Goal: Task Accomplishment & Management: Manage account settings

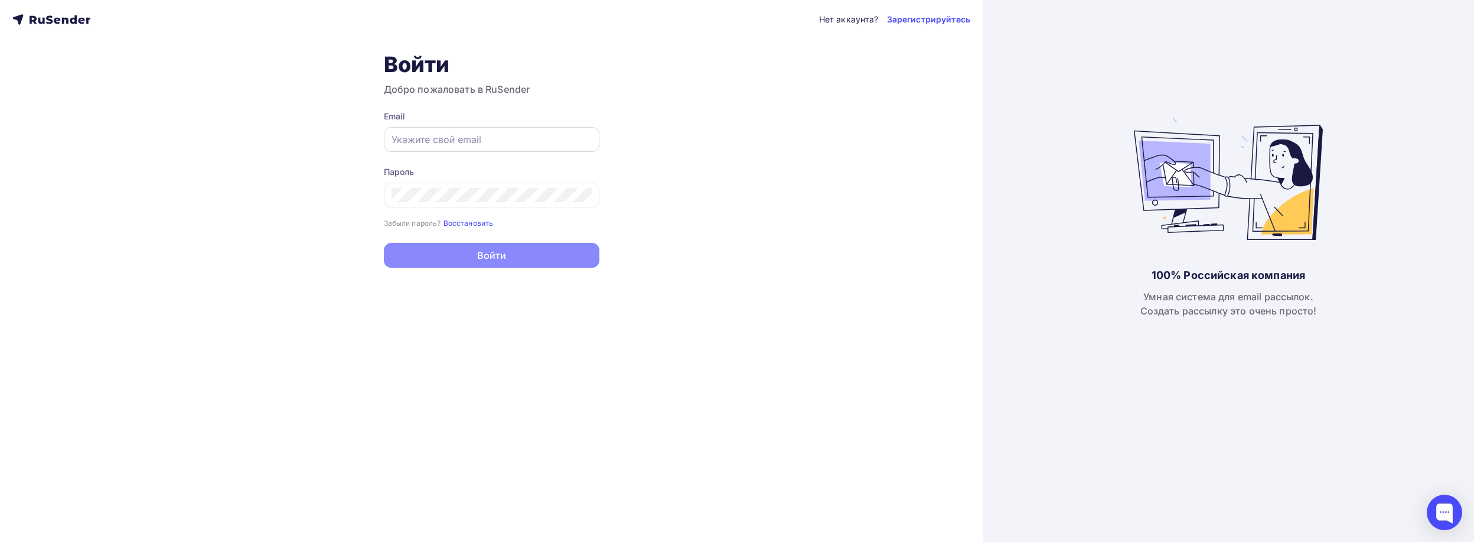
click at [441, 128] on div at bounding box center [492, 139] width 216 height 25
click at [438, 139] on input "text" at bounding box center [492, 139] width 200 height 14
type input "info@trans-export.com"
